Goal: Information Seeking & Learning: Compare options

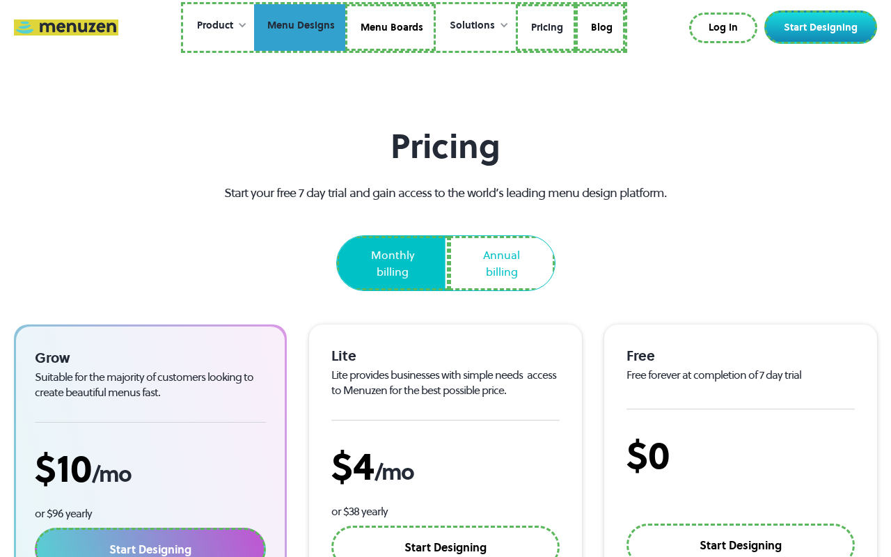
click at [301, 27] on link "Menu Designs" at bounding box center [299, 27] width 91 height 47
